Goal: Task Accomplishment & Management: Use online tool/utility

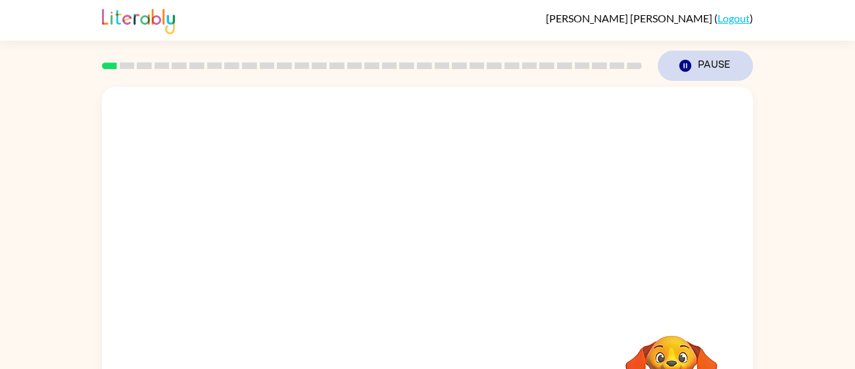
click at [705, 64] on button "Pause Pause" at bounding box center [705, 66] width 95 height 30
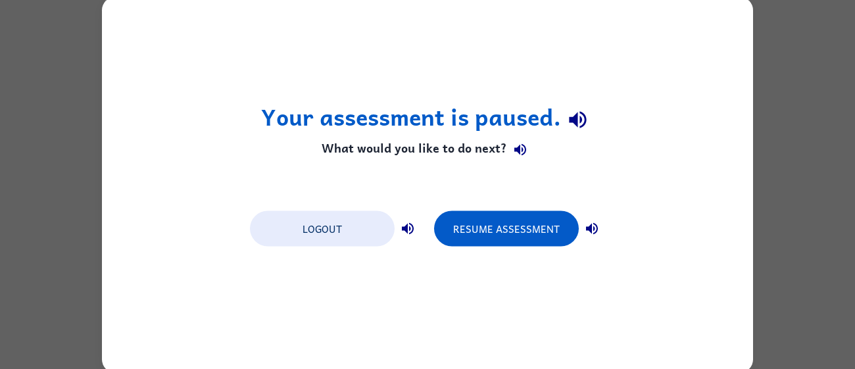
click at [478, 208] on div "Logout Resume Assessment" at bounding box center [427, 228] width 368 height 50
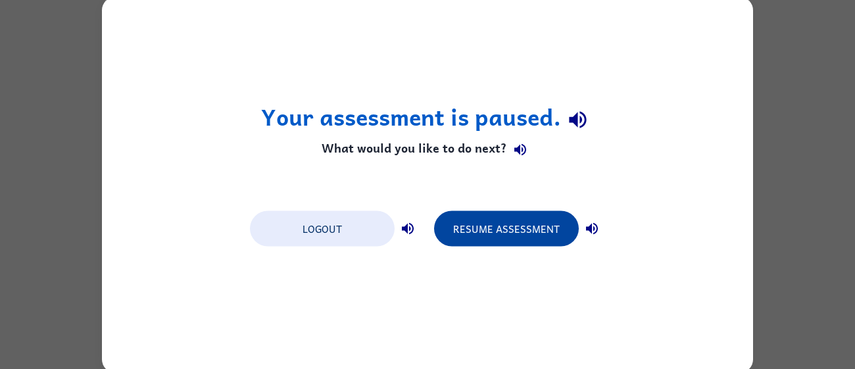
click at [488, 225] on button "Resume Assessment" at bounding box center [506, 229] width 145 height 36
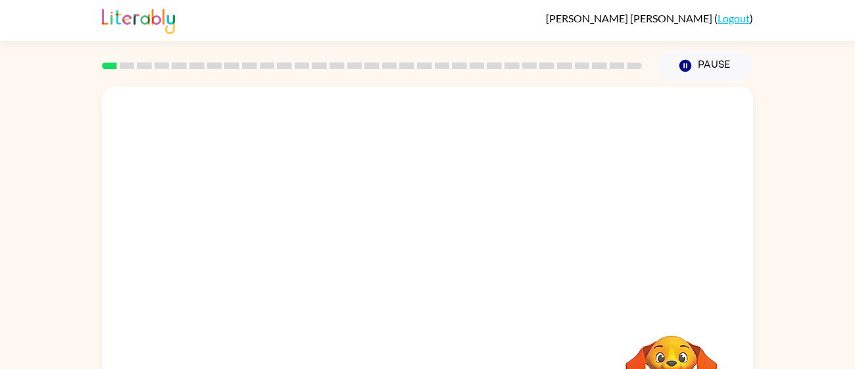
click at [601, 126] on video "Your browser must support playing .mp4 files to use Literably. Please try using…" at bounding box center [427, 197] width 651 height 221
click at [270, 245] on video "Your browser must support playing .mp4 files to use Literably. Please try using…" at bounding box center [427, 197] width 651 height 221
click at [277, 249] on video "Your browser must support playing .mp4 files to use Literably. Please try using…" at bounding box center [427, 197] width 651 height 221
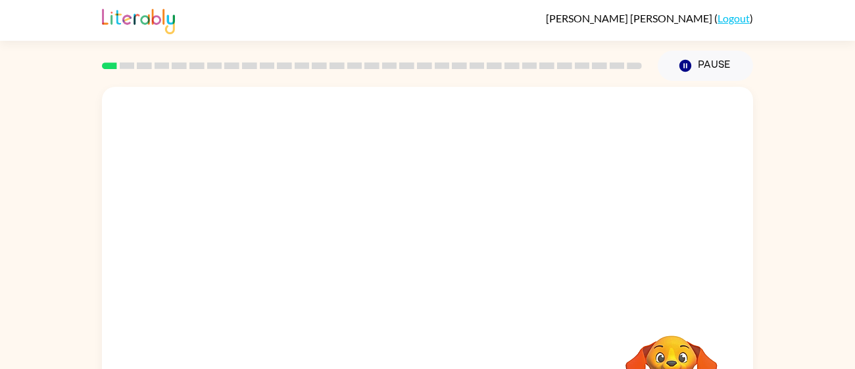
click at [277, 249] on video "Your browser must support playing .mp4 files to use Literably. Please try using…" at bounding box center [427, 197] width 651 height 221
click at [456, 248] on video "Your browser must support playing .mp4 files to use Literably. Please try using…" at bounding box center [427, 197] width 651 height 221
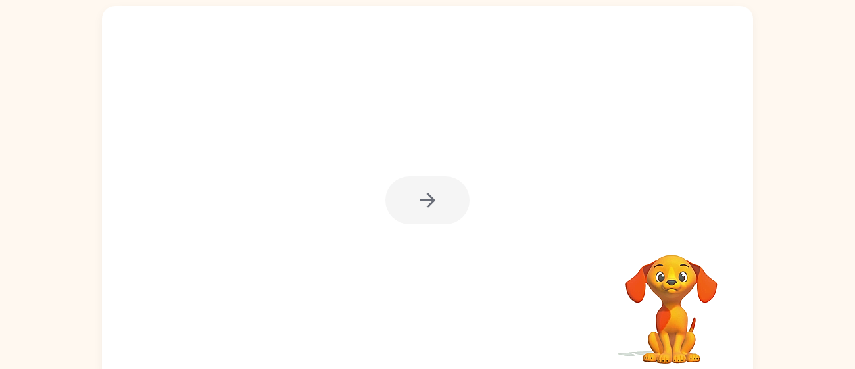
scroll to position [80, 0]
click at [403, 201] on div at bounding box center [428, 202] width 84 height 48
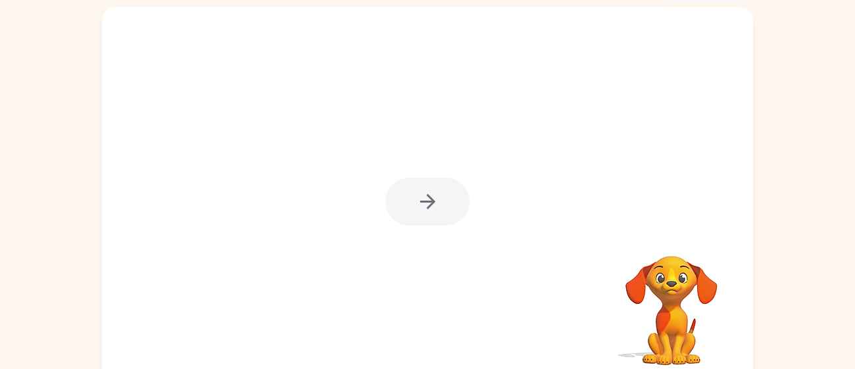
click at [403, 201] on div at bounding box center [428, 202] width 84 height 48
click at [403, 201] on button "button" at bounding box center [428, 202] width 84 height 48
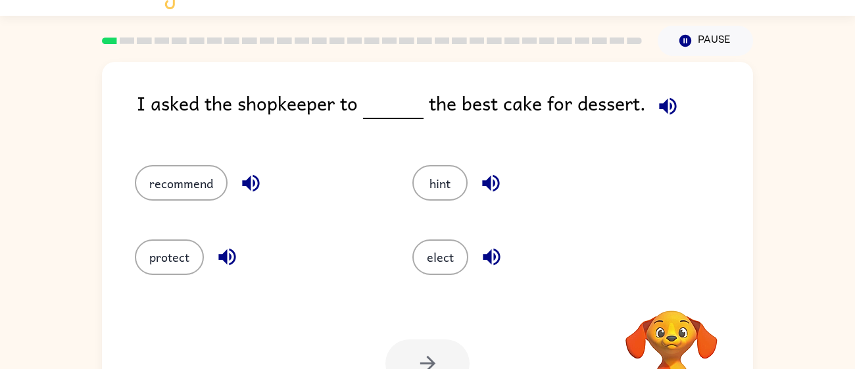
scroll to position [21, 0]
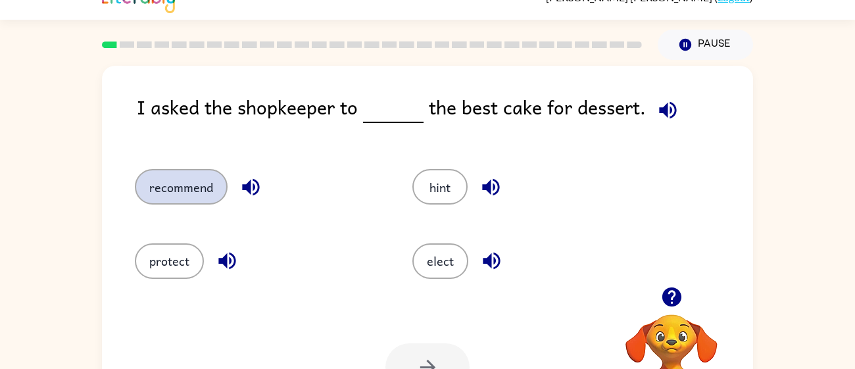
click at [198, 188] on button "recommend" at bounding box center [181, 187] width 93 height 36
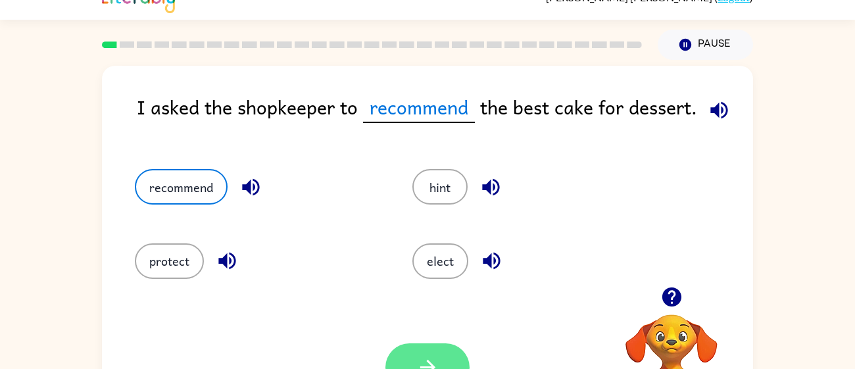
click at [417, 350] on button "button" at bounding box center [428, 367] width 84 height 48
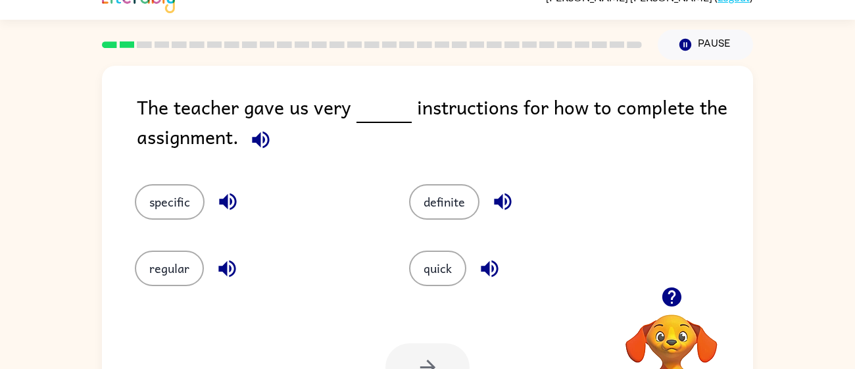
click at [238, 132] on div "The teacher gave us very instructions for how to complete the assignment." at bounding box center [445, 125] width 616 height 66
click at [254, 143] on icon "button" at bounding box center [260, 139] width 23 height 23
click at [193, 211] on button "specific" at bounding box center [170, 202] width 70 height 36
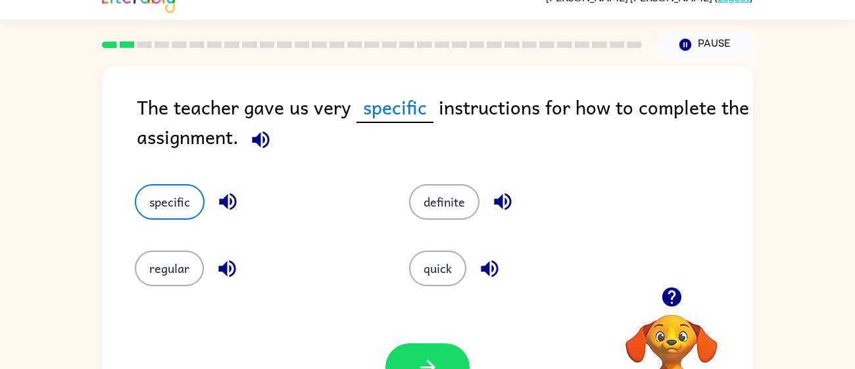
click at [433, 337] on div "Your browser must support playing .mp4 files to use Literably. Please try using…" at bounding box center [427, 367] width 651 height 148
click at [434, 347] on button "button" at bounding box center [428, 367] width 84 height 48
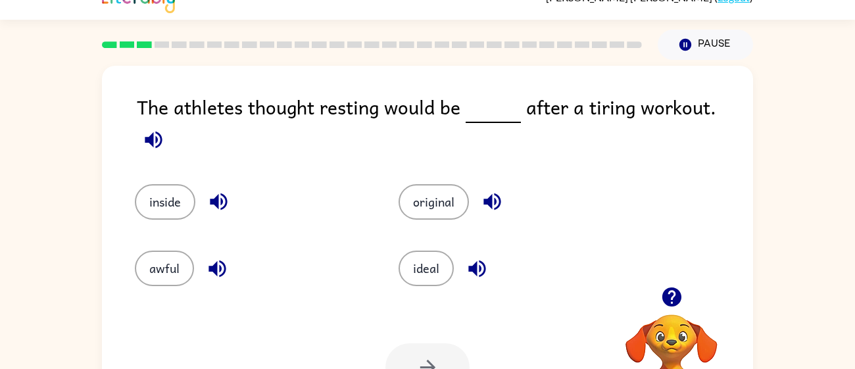
click at [755, 97] on div "The athletes thought resting would be after a tiring workout. inside original a…" at bounding box center [427, 251] width 855 height 382
click at [165, 128] on icon "button" at bounding box center [153, 139] width 23 height 23
click at [432, 268] on button "ideal" at bounding box center [426, 269] width 55 height 36
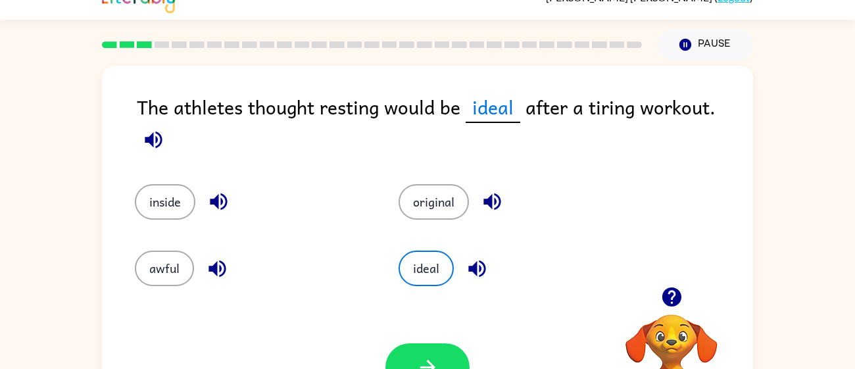
click at [475, 260] on icon "button" at bounding box center [476, 268] width 17 height 17
click at [424, 359] on icon "button" at bounding box center [427, 367] width 23 height 23
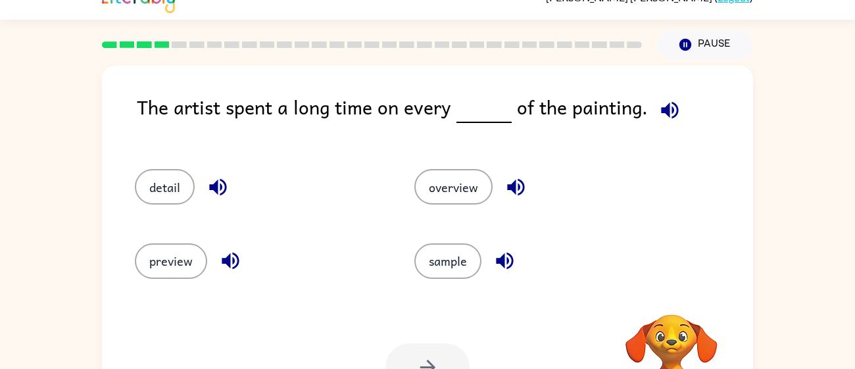
click at [659, 113] on icon "button" at bounding box center [670, 110] width 23 height 23
click at [162, 186] on button "detail" at bounding box center [165, 187] width 60 height 36
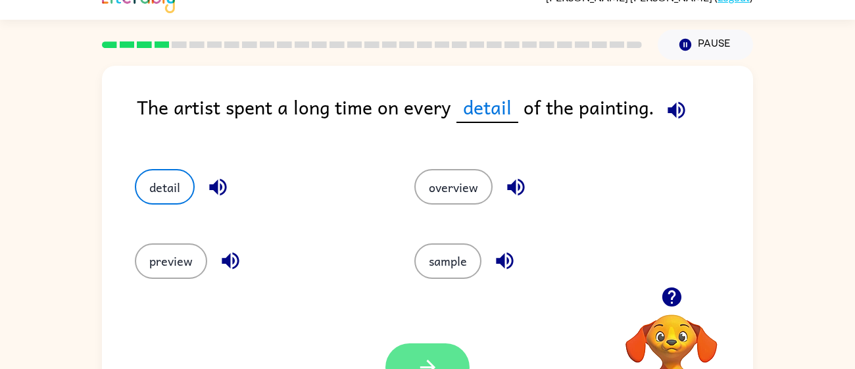
click at [409, 344] on button "button" at bounding box center [428, 367] width 84 height 48
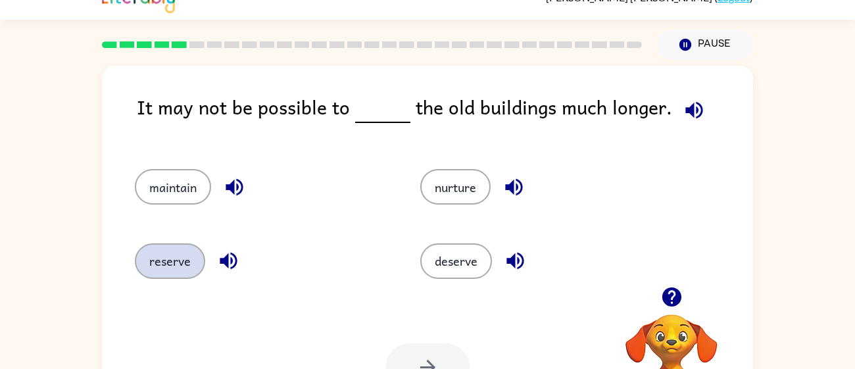
click at [151, 243] on button "reserve" at bounding box center [170, 261] width 70 height 36
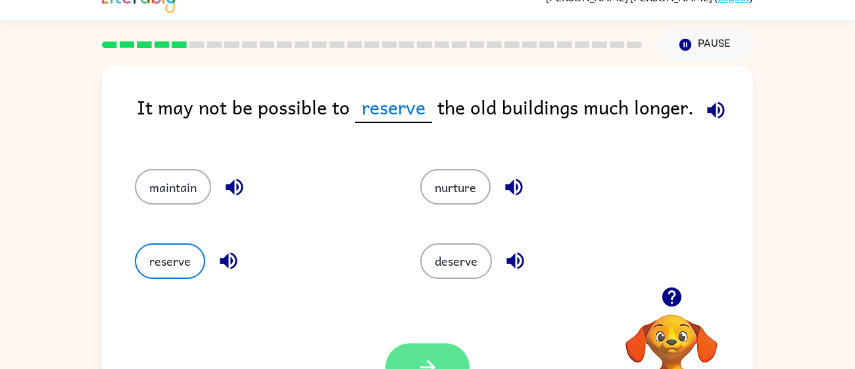
click at [440, 357] on button "button" at bounding box center [428, 367] width 84 height 48
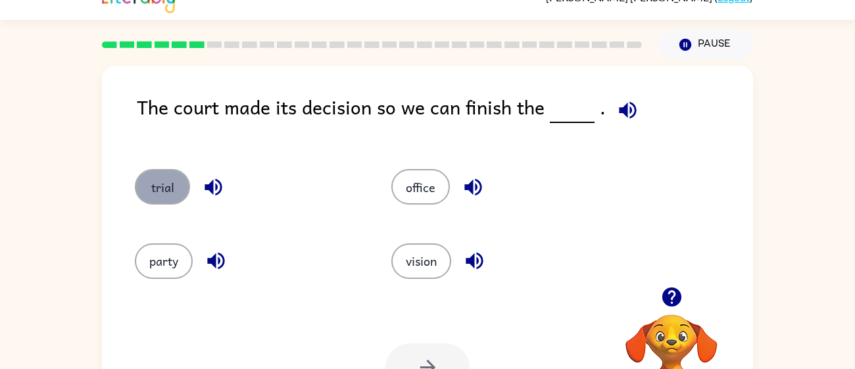
click at [166, 171] on button "trial" at bounding box center [162, 187] width 55 height 36
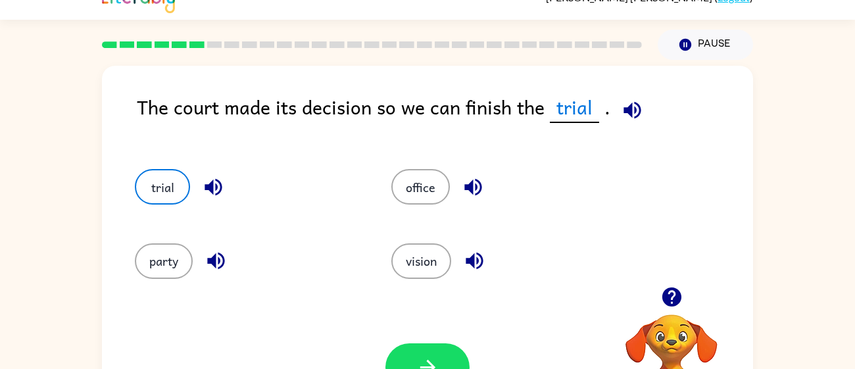
click at [585, 324] on div "Your browser must support playing .mp4 files to use Literably. Please try using…" at bounding box center [427, 367] width 651 height 148
click at [461, 347] on div at bounding box center [428, 367] width 84 height 48
click at [461, 351] on button "button" at bounding box center [428, 367] width 84 height 48
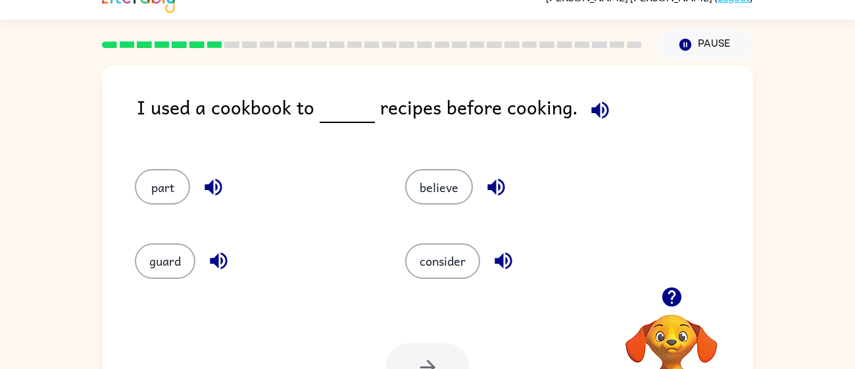
click at [591, 97] on button "button" at bounding box center [601, 110] width 34 height 34
click at [592, 103] on icon "button" at bounding box center [600, 110] width 23 height 23
click at [591, 105] on icon "button" at bounding box center [599, 109] width 17 height 17
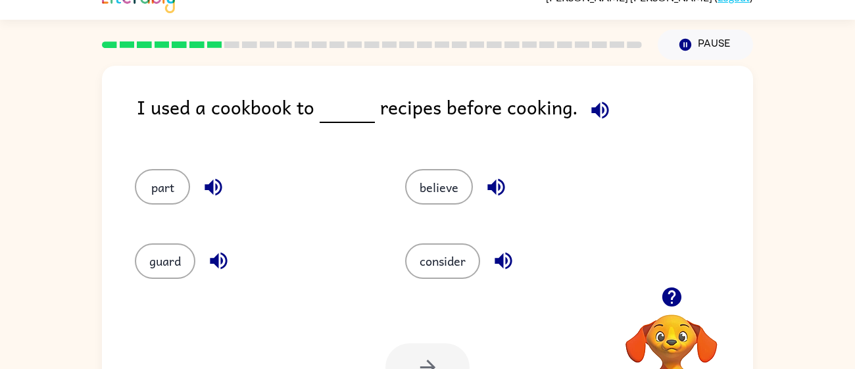
click at [591, 105] on icon "button" at bounding box center [599, 109] width 17 height 17
click at [490, 265] on button "button" at bounding box center [504, 261] width 34 height 34
click at [461, 266] on button "consider" at bounding box center [442, 261] width 75 height 36
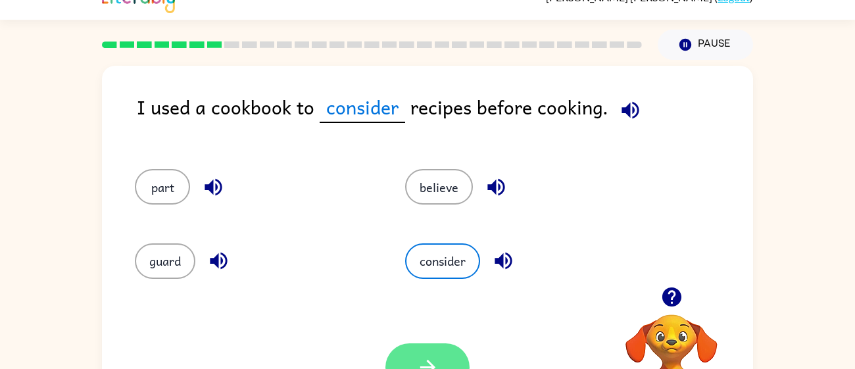
click at [413, 346] on button "button" at bounding box center [428, 367] width 84 height 48
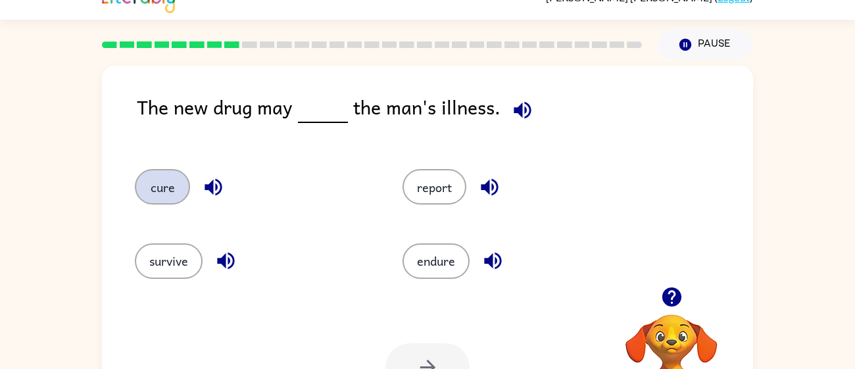
click at [162, 193] on button "cure" at bounding box center [162, 187] width 55 height 36
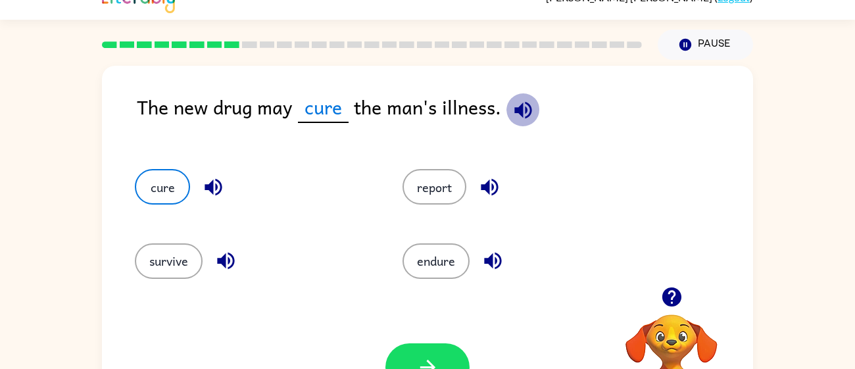
click at [508, 116] on button "button" at bounding box center [524, 110] width 34 height 34
click at [417, 364] on icon "button" at bounding box center [427, 367] width 23 height 23
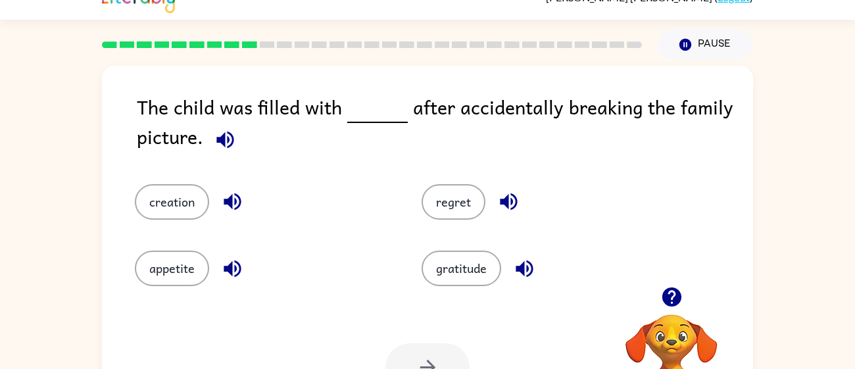
click at [222, 151] on icon "button" at bounding box center [225, 139] width 23 height 23
click at [445, 229] on div "gratitude" at bounding box center [540, 259] width 287 height 66
click at [447, 211] on button "regret" at bounding box center [454, 202] width 64 height 36
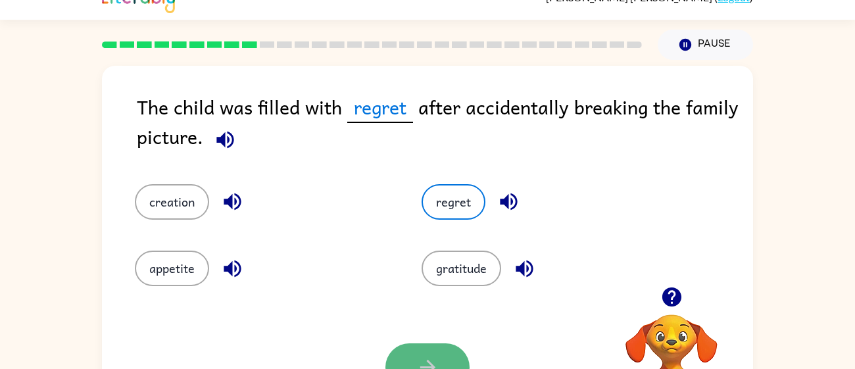
click at [431, 367] on icon "button" at bounding box center [427, 367] width 15 height 15
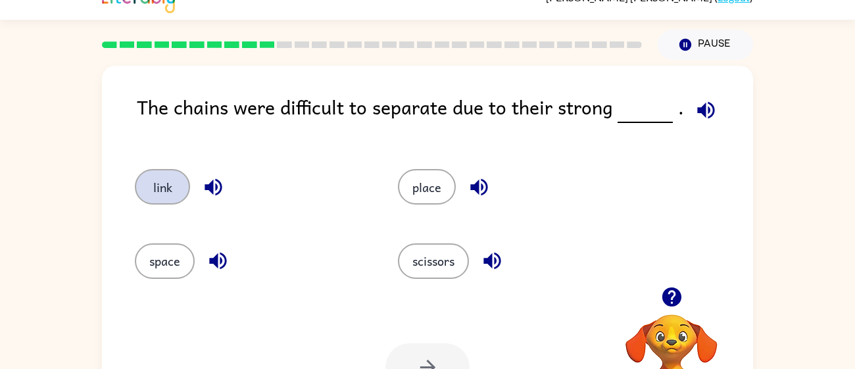
click at [184, 180] on button "link" at bounding box center [162, 187] width 55 height 36
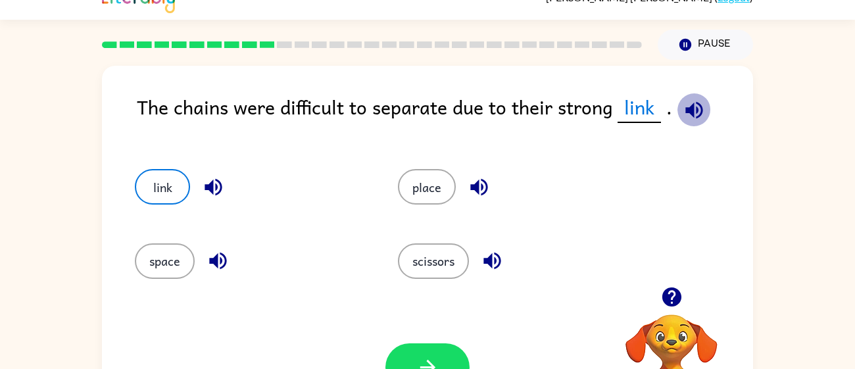
click at [698, 105] on icon "button" at bounding box center [694, 109] width 17 height 17
click at [440, 349] on button "button" at bounding box center [428, 367] width 84 height 48
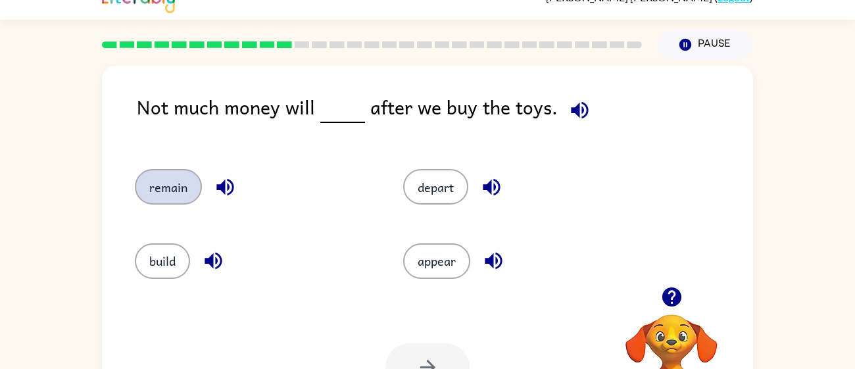
click at [176, 182] on button "remain" at bounding box center [168, 187] width 67 height 36
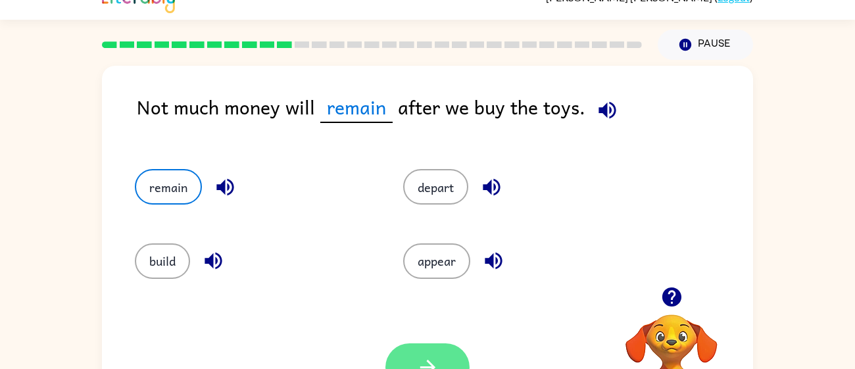
click at [416, 359] on icon "button" at bounding box center [427, 367] width 23 height 23
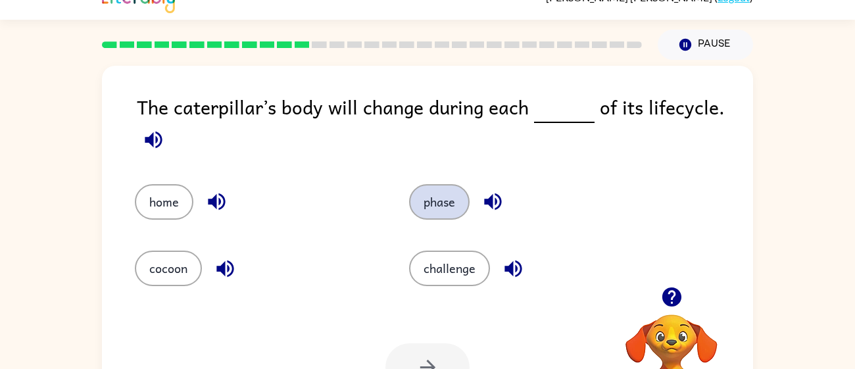
click at [460, 198] on button "phase" at bounding box center [439, 202] width 61 height 36
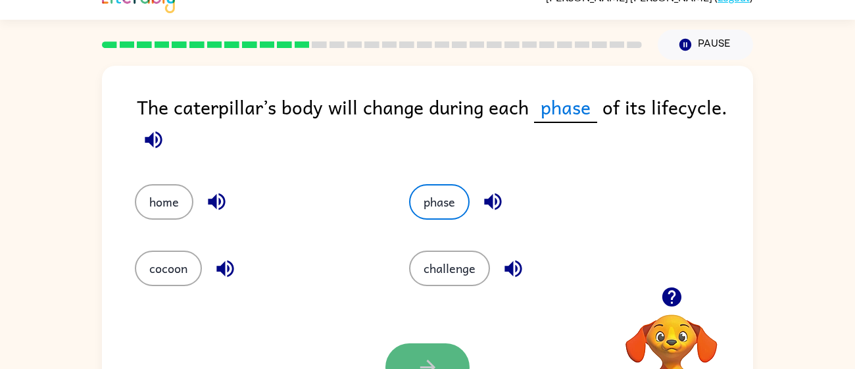
click at [413, 357] on button "button" at bounding box center [428, 367] width 84 height 48
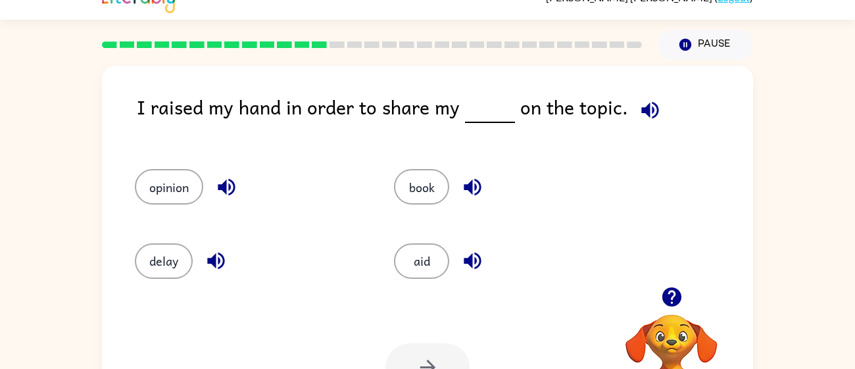
click at [645, 122] on button "button" at bounding box center [651, 110] width 34 height 34
click at [161, 191] on button "opinion" at bounding box center [169, 187] width 68 height 36
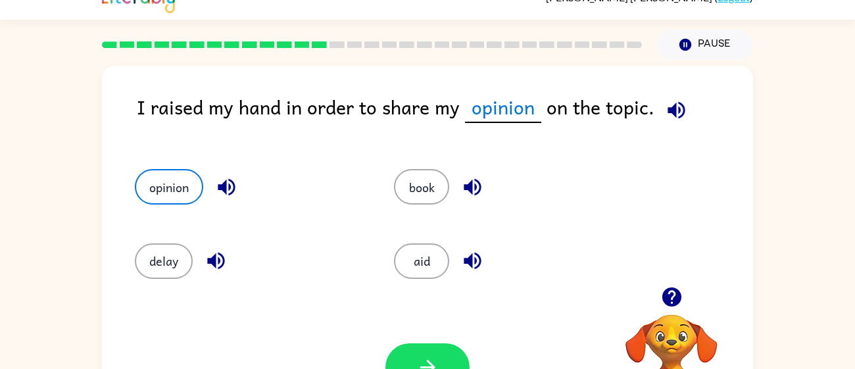
click at [389, 349] on div at bounding box center [428, 367] width 84 height 48
click at [393, 351] on button "button" at bounding box center [428, 367] width 84 height 48
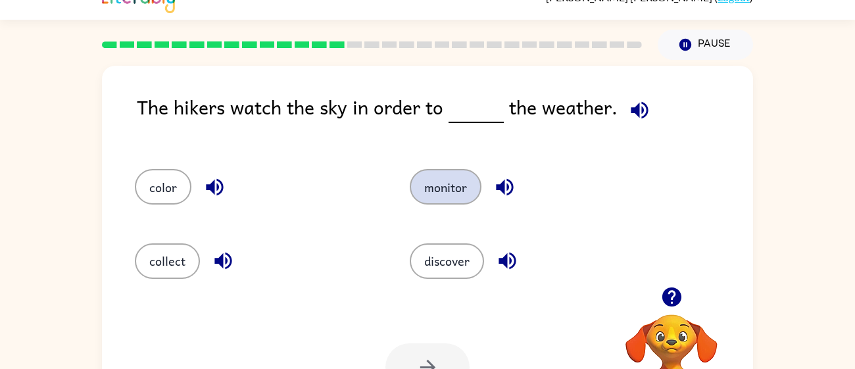
click at [434, 184] on button "monitor" at bounding box center [446, 187] width 72 height 36
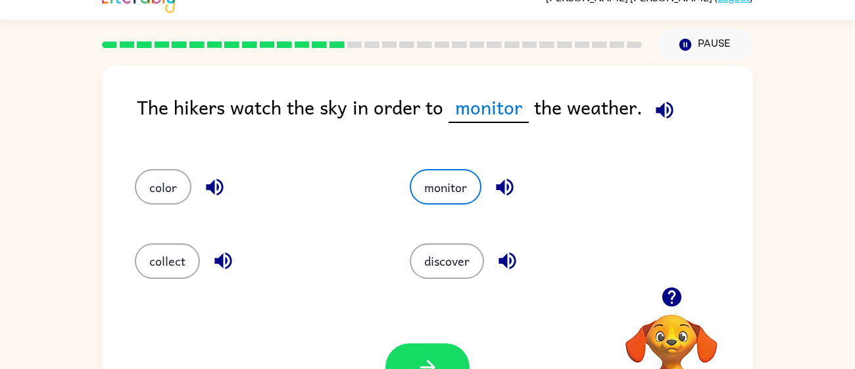
click at [664, 113] on icon "button" at bounding box center [664, 109] width 17 height 17
click at [431, 362] on icon "button" at bounding box center [427, 367] width 23 height 23
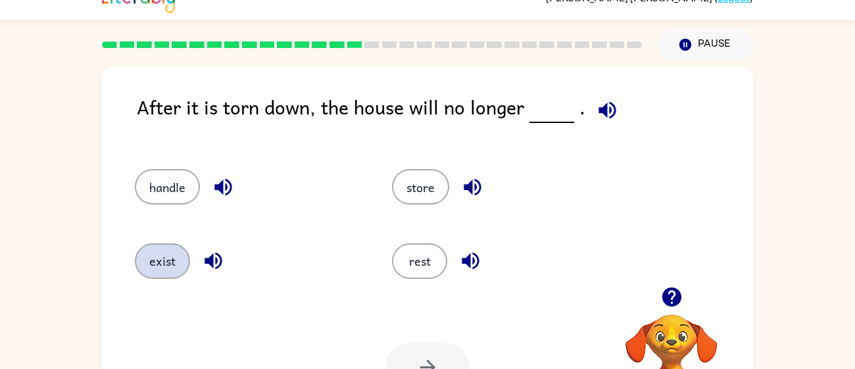
click at [155, 248] on button "exist" at bounding box center [162, 261] width 55 height 36
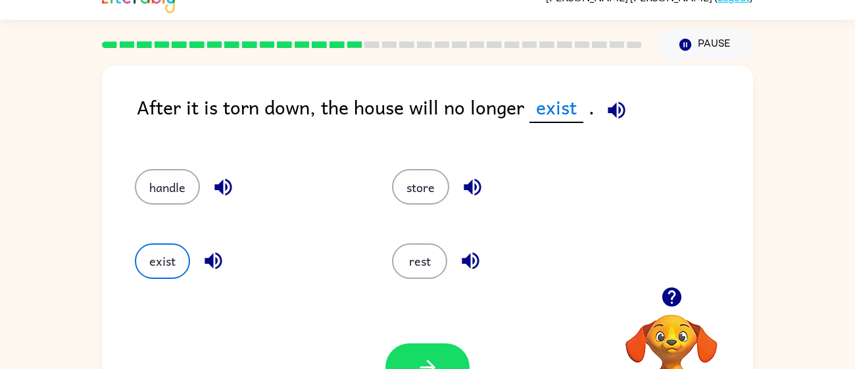
click at [602, 121] on button "button" at bounding box center [617, 110] width 34 height 34
click at [618, 109] on icon "button" at bounding box center [616, 110] width 23 height 23
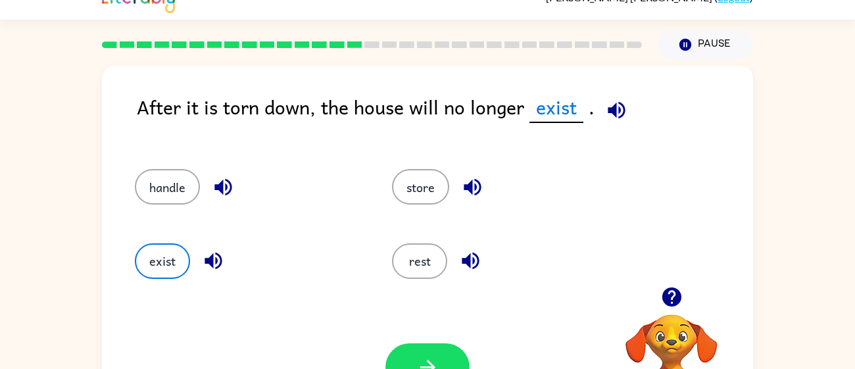
click at [618, 109] on icon "button" at bounding box center [616, 110] width 23 height 23
click at [455, 358] on button "button" at bounding box center [428, 367] width 84 height 48
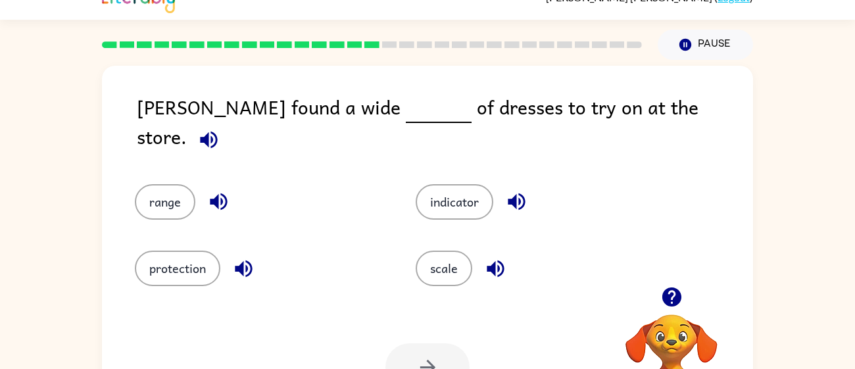
click at [217, 131] on icon "button" at bounding box center [208, 139] width 17 height 17
click at [140, 184] on button "range" at bounding box center [165, 202] width 61 height 36
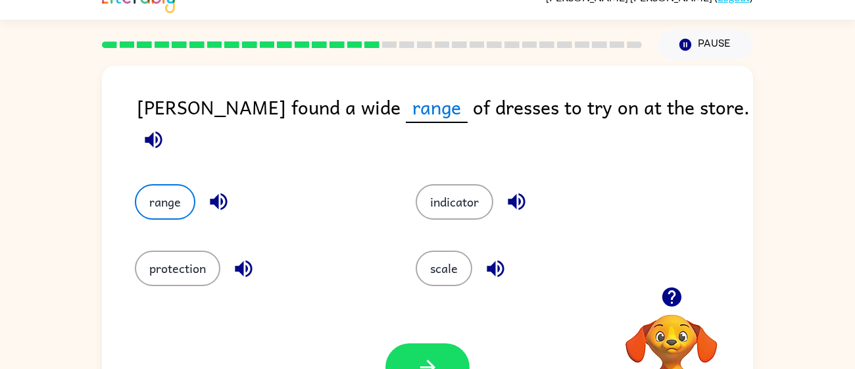
click at [573, 110] on div "Alma found a wide range of dresses to try on at the store." at bounding box center [445, 125] width 616 height 66
click at [165, 128] on icon "button" at bounding box center [153, 139] width 23 height 23
click at [413, 364] on button "button" at bounding box center [428, 367] width 84 height 48
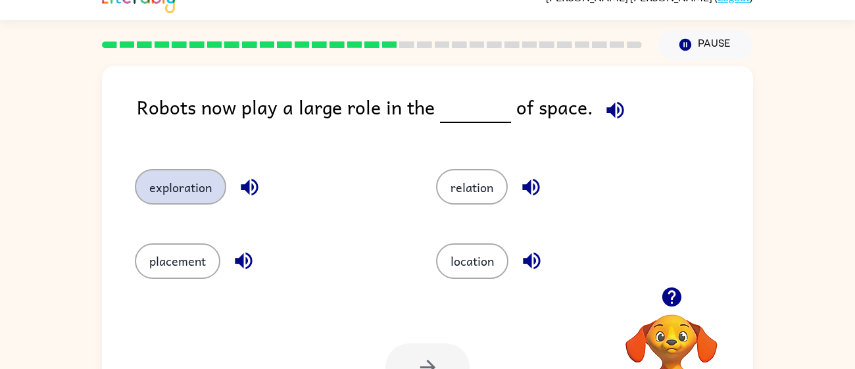
click at [178, 186] on button "exploration" at bounding box center [180, 187] width 91 height 36
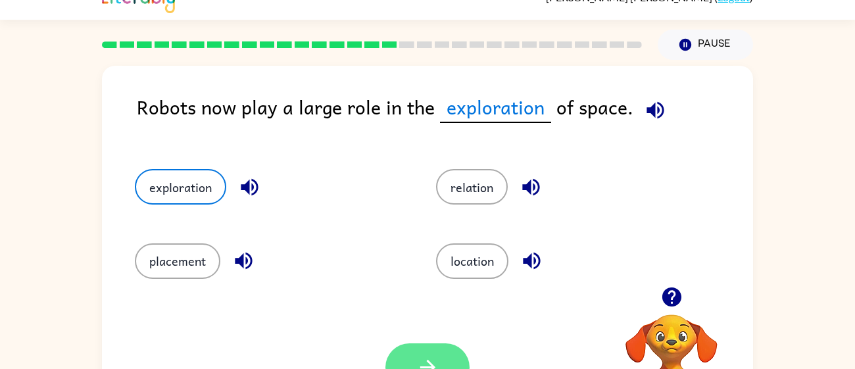
click at [450, 344] on button "button" at bounding box center [428, 367] width 84 height 48
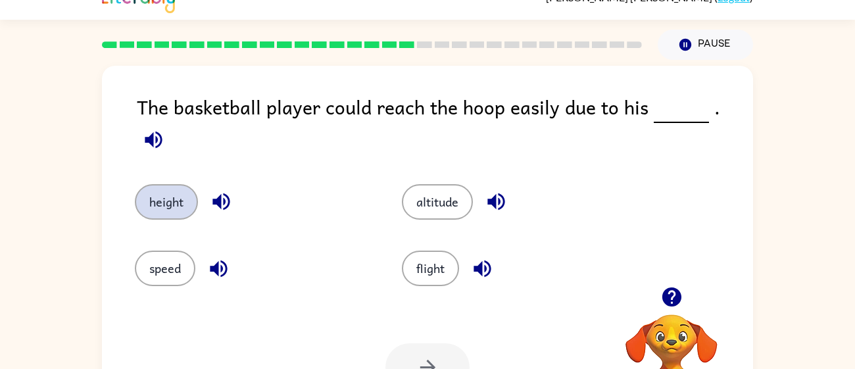
click at [159, 200] on button "height" at bounding box center [166, 202] width 63 height 36
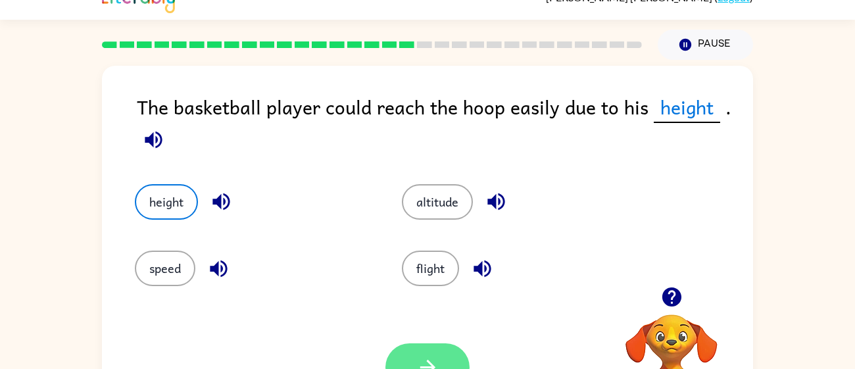
click at [428, 350] on button "button" at bounding box center [428, 367] width 84 height 48
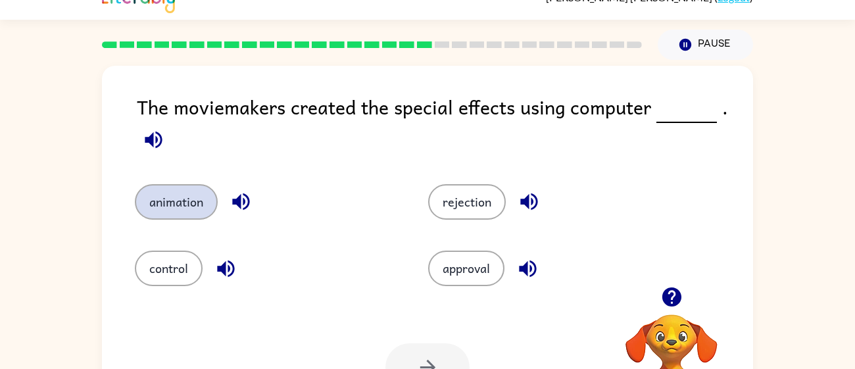
click at [195, 211] on button "animation" at bounding box center [176, 202] width 83 height 36
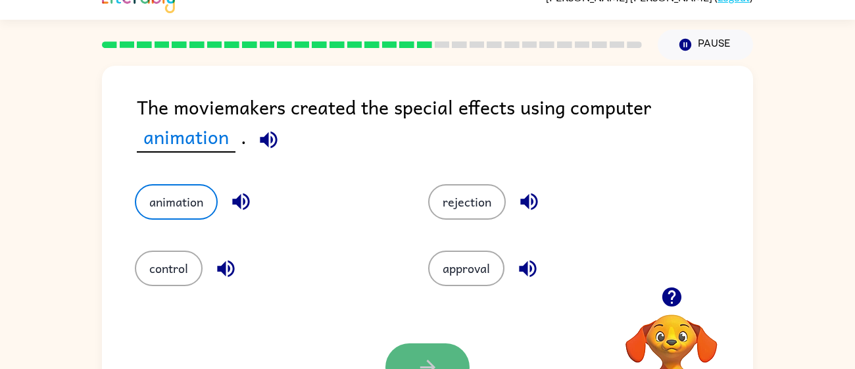
click at [419, 350] on button "button" at bounding box center [428, 367] width 84 height 48
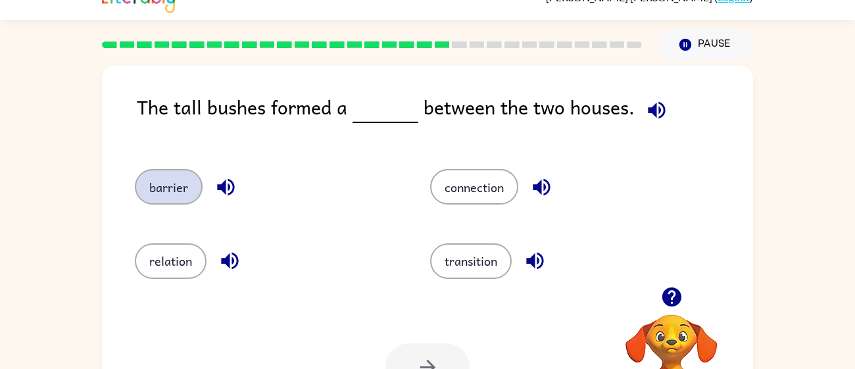
click at [166, 195] on button "barrier" at bounding box center [169, 187] width 68 height 36
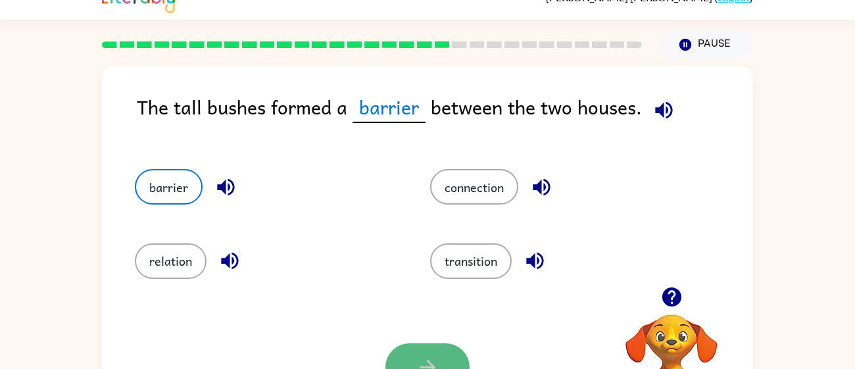
click at [447, 350] on button "button" at bounding box center [428, 367] width 84 height 48
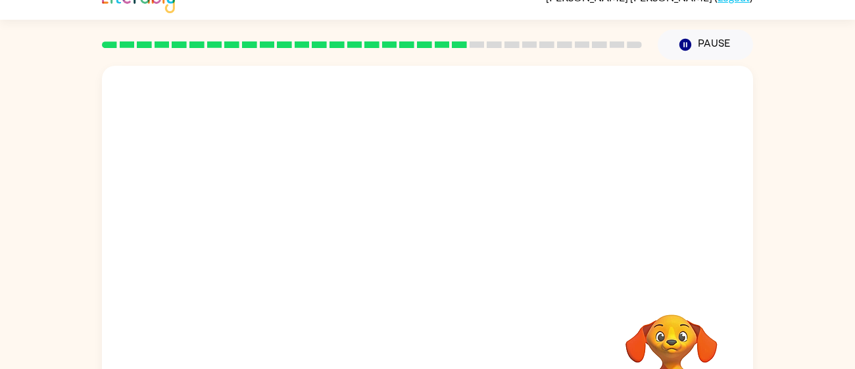
click at [651, 233] on video "Your browser must support playing .mp4 files to use Literably. Please try using…" at bounding box center [427, 176] width 651 height 221
click at [420, 256] on div at bounding box center [428, 260] width 84 height 48
click at [420, 256] on icon "button" at bounding box center [427, 260] width 23 height 23
click at [420, 256] on div at bounding box center [428, 260] width 84 height 48
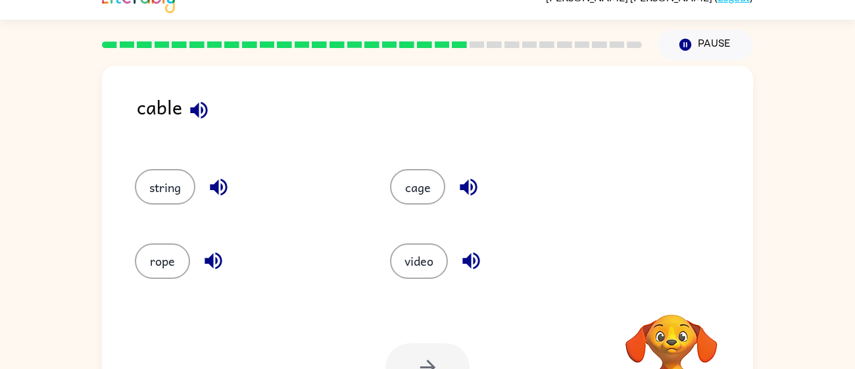
click at [191, 100] on icon "button" at bounding box center [199, 110] width 23 height 23
click at [190, 100] on icon "button" at bounding box center [199, 110] width 23 height 23
click at [216, 195] on icon "button" at bounding box center [218, 187] width 23 height 23
click at [162, 182] on button "string" at bounding box center [165, 187] width 61 height 36
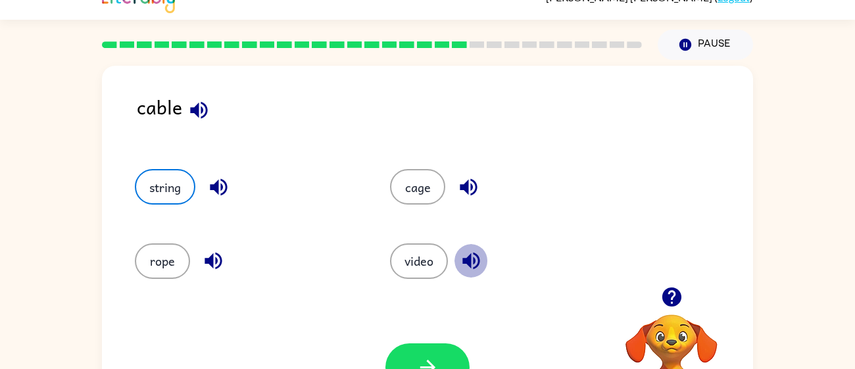
click at [461, 272] on icon "button" at bounding box center [471, 260] width 23 height 23
click at [414, 355] on button "button" at bounding box center [428, 367] width 84 height 48
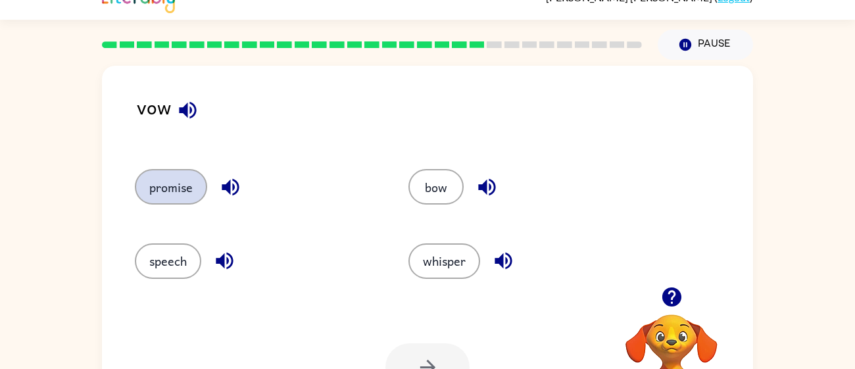
click at [150, 203] on button "promise" at bounding box center [171, 187] width 72 height 36
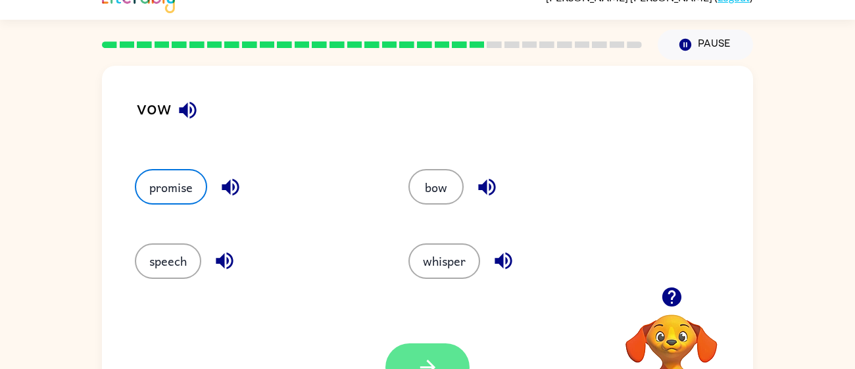
click at [428, 367] on icon "button" at bounding box center [427, 367] width 15 height 15
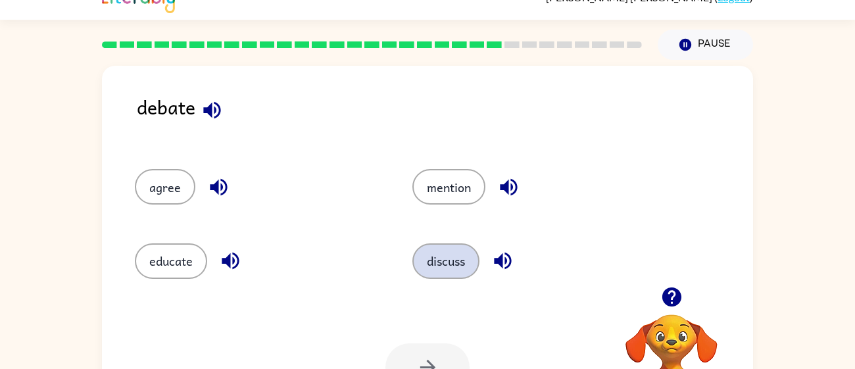
click at [438, 261] on button "discuss" at bounding box center [446, 261] width 67 height 36
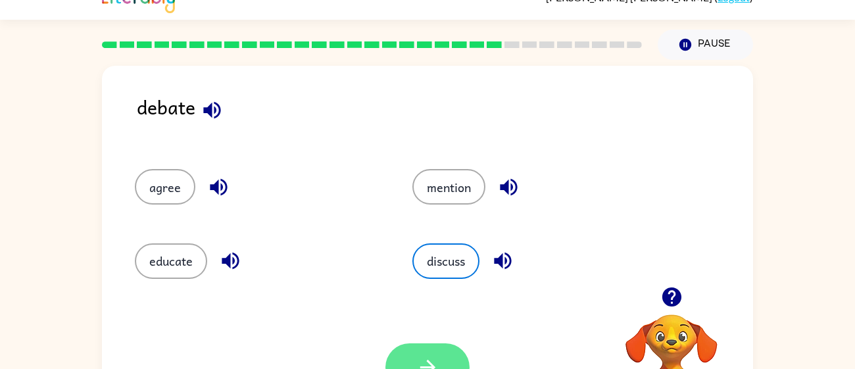
click at [428, 363] on icon "button" at bounding box center [427, 367] width 23 height 23
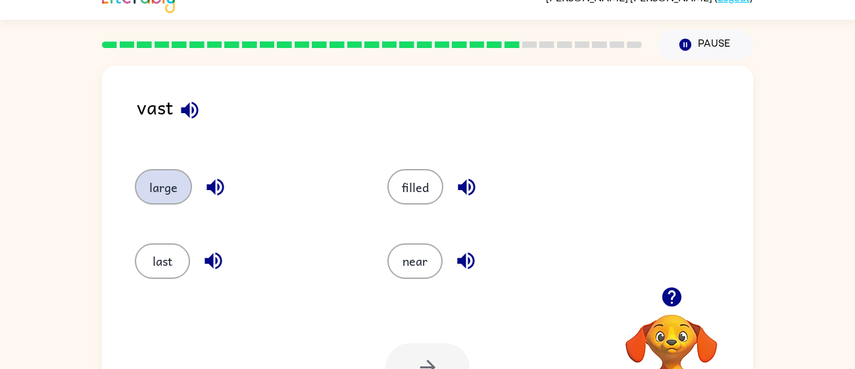
click at [161, 186] on button "large" at bounding box center [163, 187] width 57 height 36
click at [443, 359] on button "button" at bounding box center [428, 367] width 84 height 48
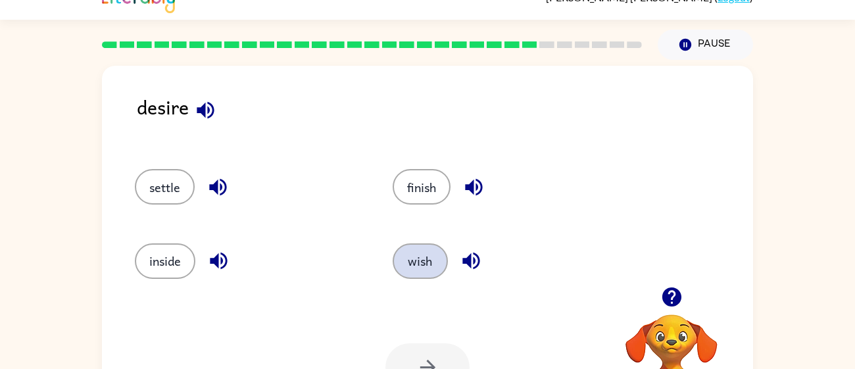
click at [399, 252] on button "wish" at bounding box center [420, 261] width 55 height 36
click at [424, 353] on button "button" at bounding box center [428, 367] width 84 height 48
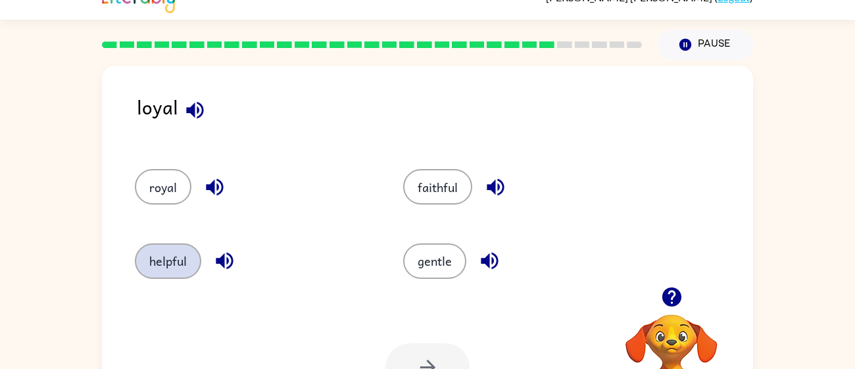
click at [161, 266] on button "helpful" at bounding box center [168, 261] width 66 height 36
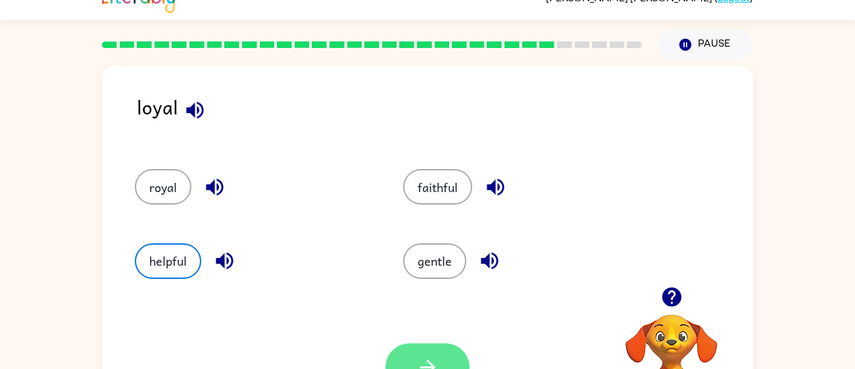
click at [424, 353] on button "button" at bounding box center [428, 367] width 84 height 48
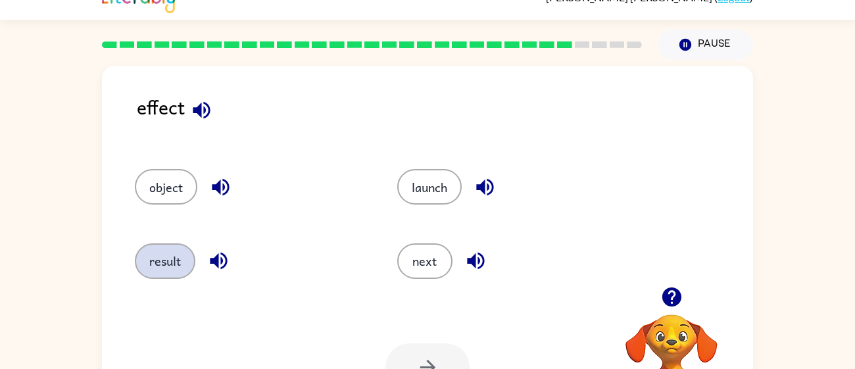
click at [171, 259] on button "result" at bounding box center [165, 261] width 61 height 36
click at [447, 356] on button "button" at bounding box center [428, 367] width 84 height 48
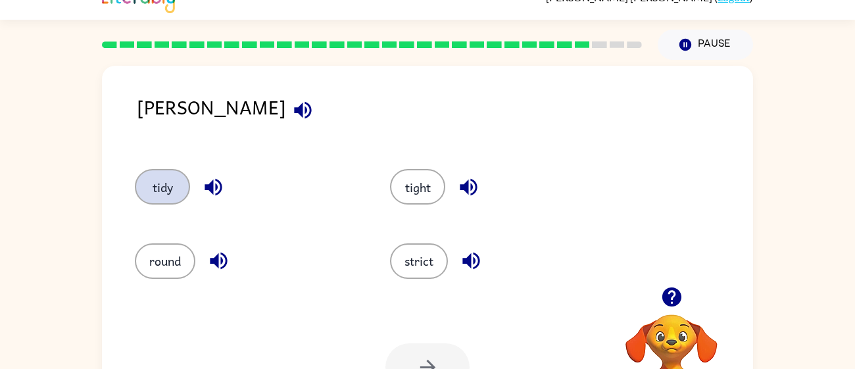
click at [174, 193] on button "tidy" at bounding box center [162, 187] width 55 height 36
click at [426, 365] on icon "button" at bounding box center [427, 367] width 23 height 23
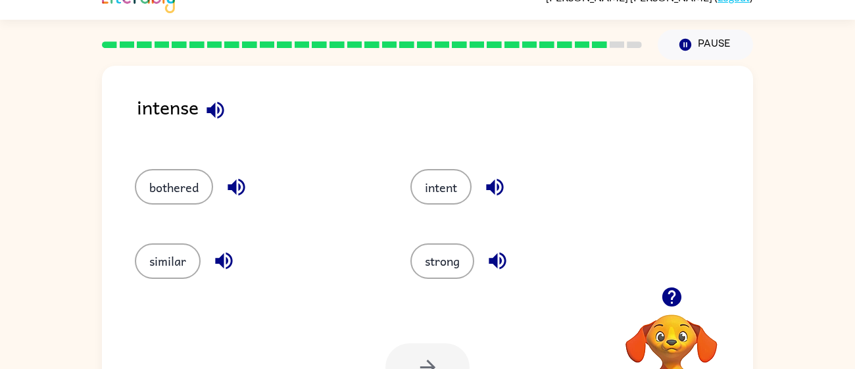
click at [188, 122] on div "intense" at bounding box center [445, 117] width 616 height 51
click at [183, 110] on div "intense" at bounding box center [445, 117] width 616 height 51
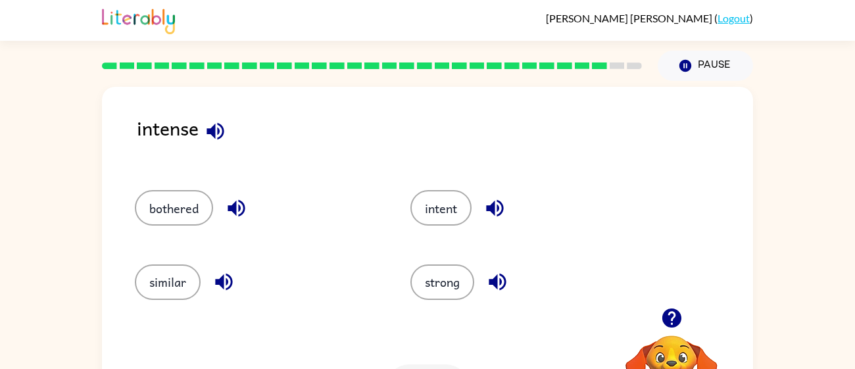
click at [240, 109] on div "intense bothered intent similar strong Your browser must support playing .mp4 f…" at bounding box center [427, 275] width 651 height 376
click at [218, 124] on icon "button" at bounding box center [215, 130] width 17 height 17
click at [446, 296] on button "strong" at bounding box center [443, 282] width 64 height 36
click at [463, 260] on div "task" at bounding box center [528, 276] width 279 height 74
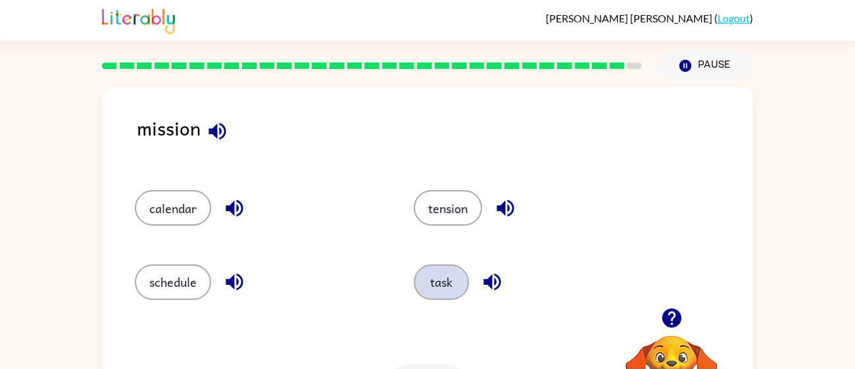
click at [461, 270] on button "task" at bounding box center [441, 282] width 55 height 36
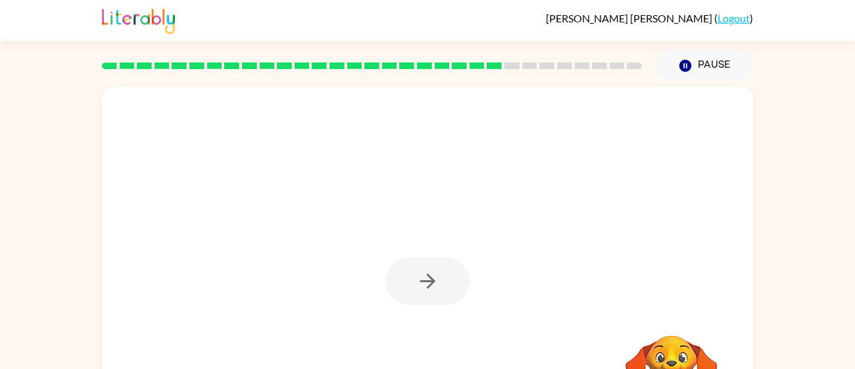
click at [420, 263] on div at bounding box center [428, 281] width 84 height 48
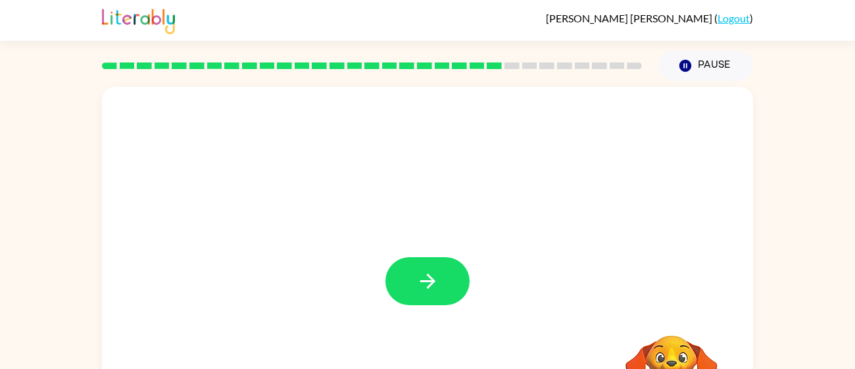
click at [420, 263] on button "button" at bounding box center [428, 281] width 84 height 48
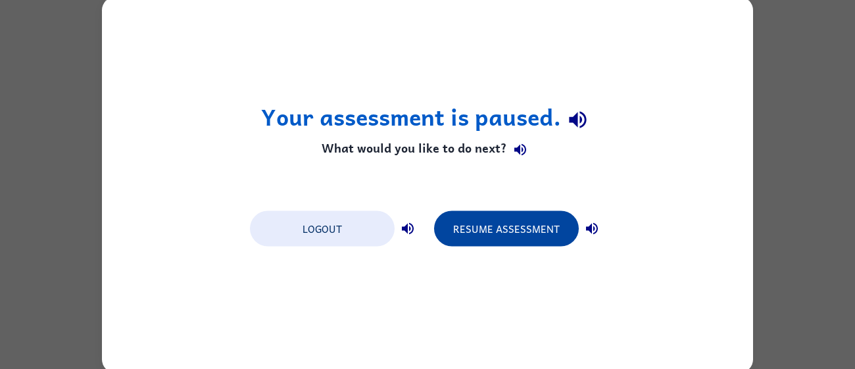
click at [505, 220] on button "Resume Assessment" at bounding box center [506, 229] width 145 height 36
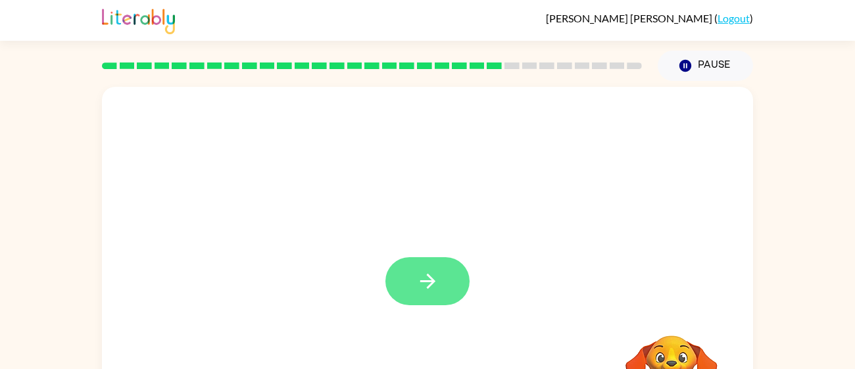
click at [410, 281] on button "button" at bounding box center [428, 281] width 84 height 48
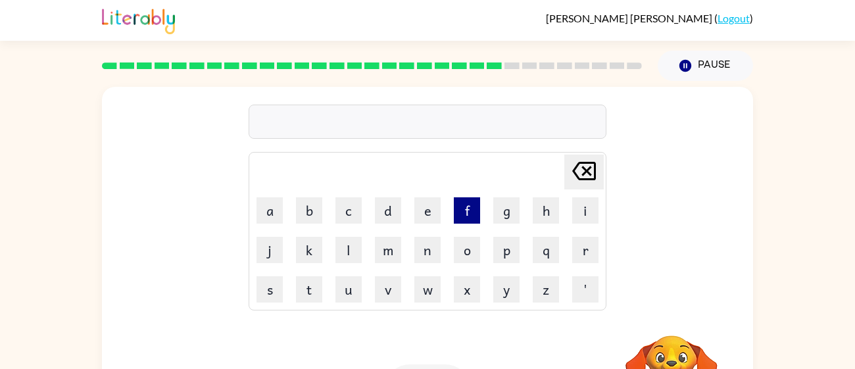
click at [466, 215] on button "f" at bounding box center [467, 210] width 26 height 26
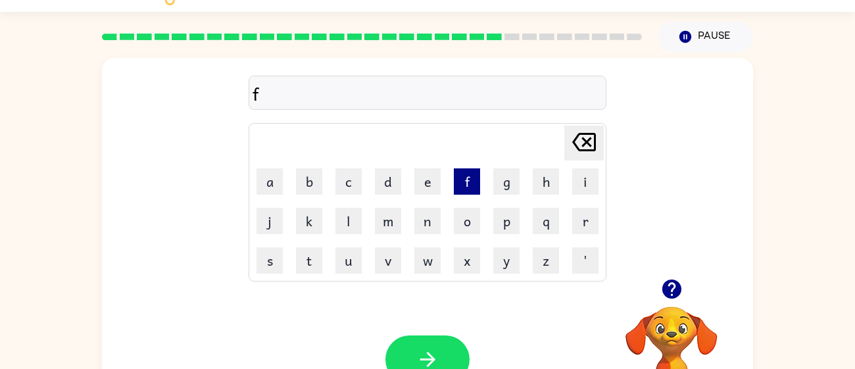
scroll to position [43, 0]
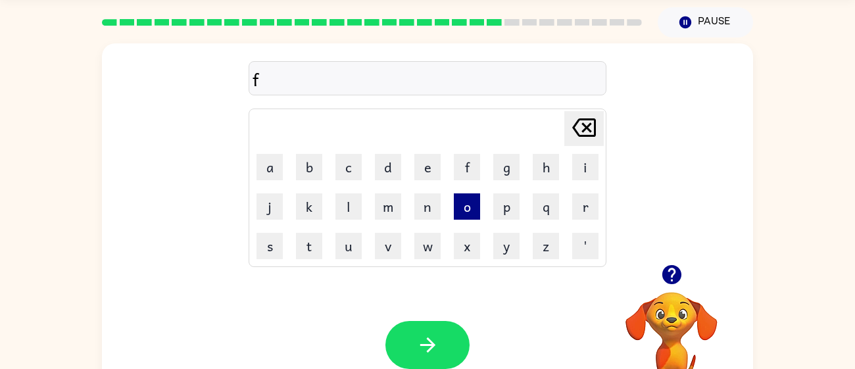
click at [468, 214] on button "o" at bounding box center [467, 206] width 26 height 26
click at [593, 200] on button "r" at bounding box center [585, 206] width 26 height 26
click at [434, 256] on button "w" at bounding box center [427, 246] width 26 height 26
click at [589, 211] on button "r" at bounding box center [585, 206] width 26 height 26
click at [426, 154] on button "e" at bounding box center [427, 167] width 26 height 26
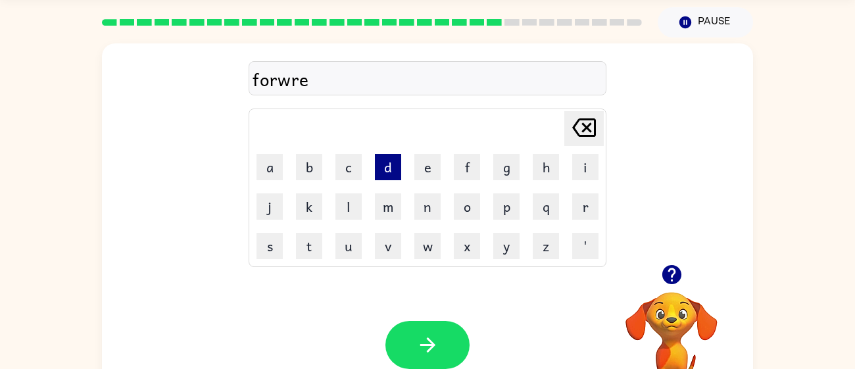
click at [398, 155] on button "d" at bounding box center [388, 167] width 26 height 26
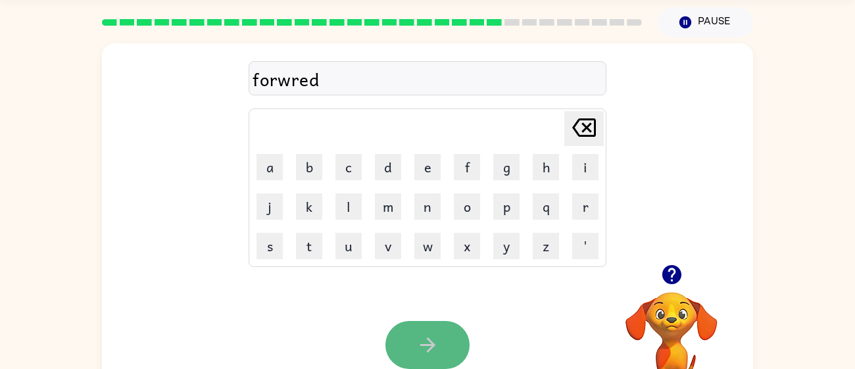
click at [440, 321] on button "button" at bounding box center [428, 345] width 84 height 48
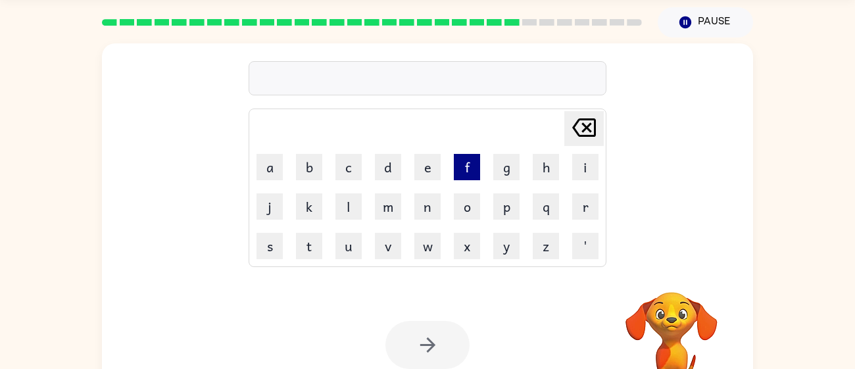
click at [466, 156] on button "f" at bounding box center [467, 167] width 26 height 26
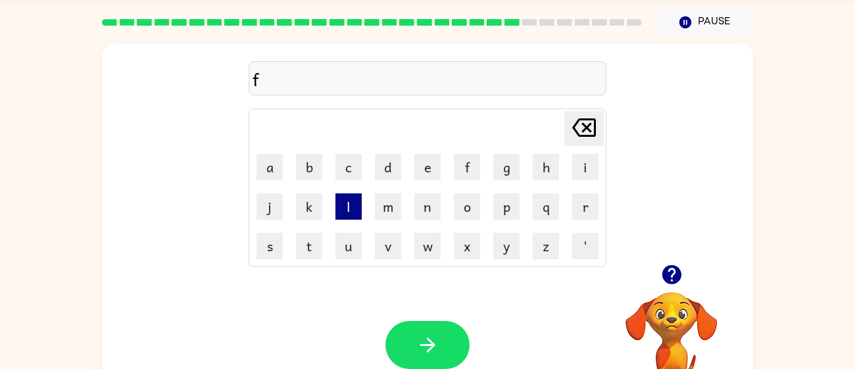
click at [350, 198] on button "l" at bounding box center [349, 206] width 26 height 26
click at [276, 162] on button "a" at bounding box center [270, 167] width 26 height 26
click at [301, 173] on button "b" at bounding box center [309, 167] width 26 height 26
click at [588, 174] on button "i" at bounding box center [585, 167] width 26 height 26
click at [378, 172] on button "d" at bounding box center [388, 167] width 26 height 26
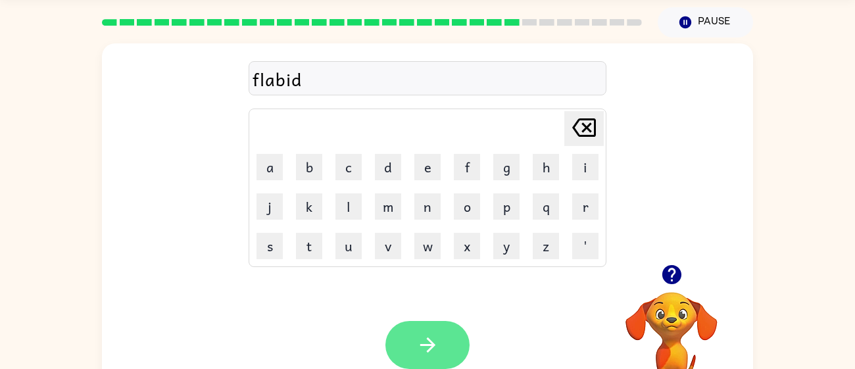
click at [443, 325] on button "button" at bounding box center [428, 345] width 84 height 48
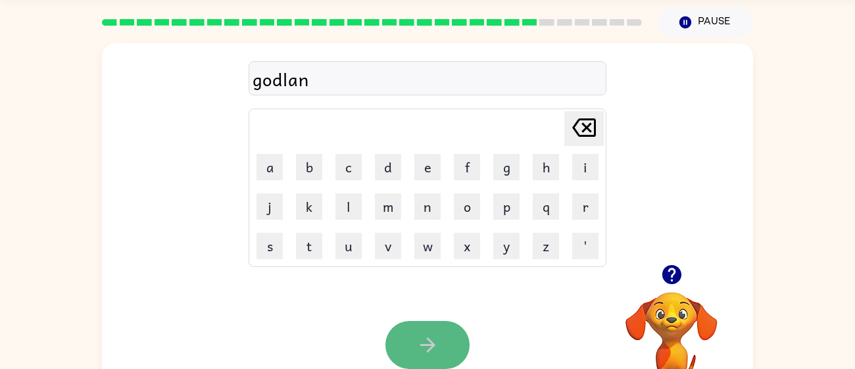
click at [399, 348] on button "button" at bounding box center [428, 345] width 84 height 48
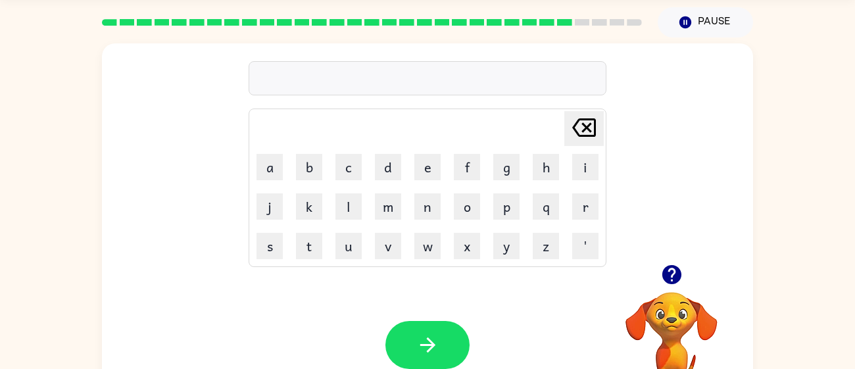
click at [667, 281] on icon "button" at bounding box center [671, 274] width 19 height 19
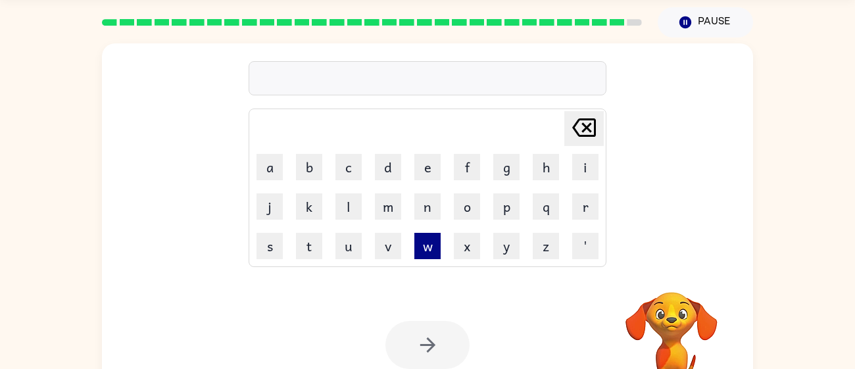
click at [422, 252] on button "w" at bounding box center [427, 246] width 26 height 26
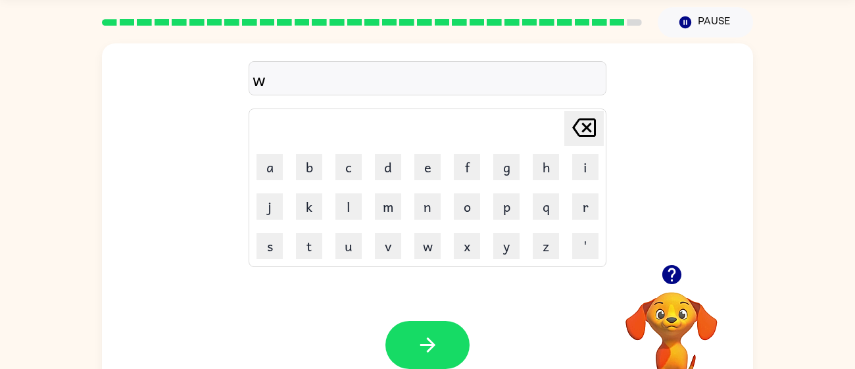
click at [585, 122] on icon "[PERSON_NAME] last character input" at bounding box center [584, 128] width 32 height 32
click at [351, 249] on button "u" at bounding box center [349, 246] width 26 height 26
click at [420, 216] on button "n" at bounding box center [427, 206] width 26 height 26
click at [580, 175] on button "i" at bounding box center [585, 167] width 26 height 26
click at [458, 166] on button "f" at bounding box center [467, 167] width 26 height 26
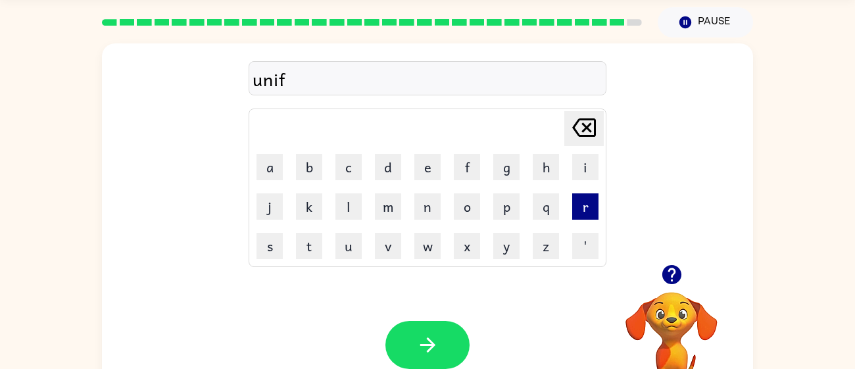
click at [590, 200] on button "r" at bounding box center [585, 206] width 26 height 26
click at [282, 171] on button "a" at bounding box center [270, 167] width 26 height 26
click at [382, 171] on button "d" at bounding box center [388, 167] width 26 height 26
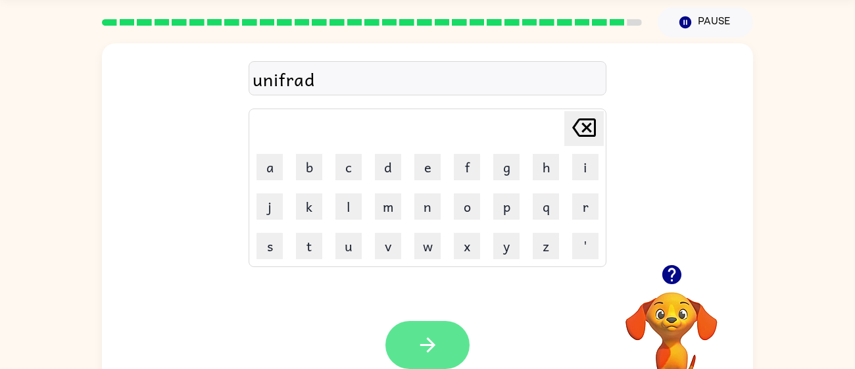
click at [406, 343] on button "button" at bounding box center [428, 345] width 84 height 48
